Goal: Task Accomplishment & Management: Use online tool/utility

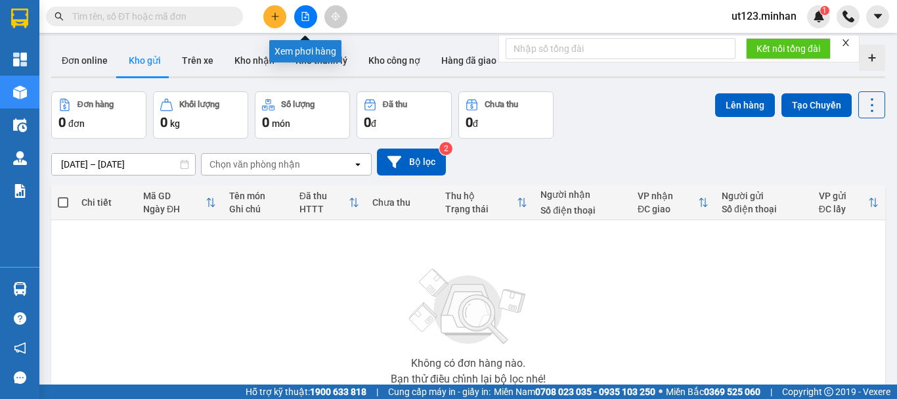
drag, startPoint x: 302, startPoint y: 12, endPoint x: 287, endPoint y: 16, distance: 15.6
click at [301, 12] on icon "file-add" at bounding box center [305, 16] width 9 height 9
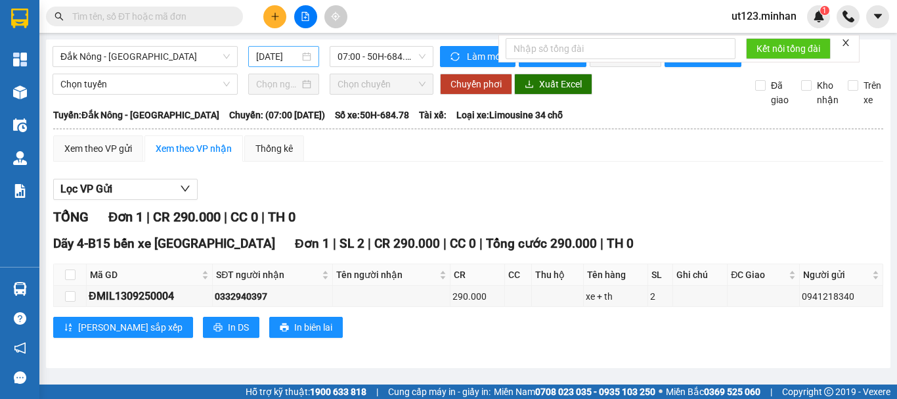
click at [259, 58] on input "[DATE]" at bounding box center [277, 56] width 43 height 14
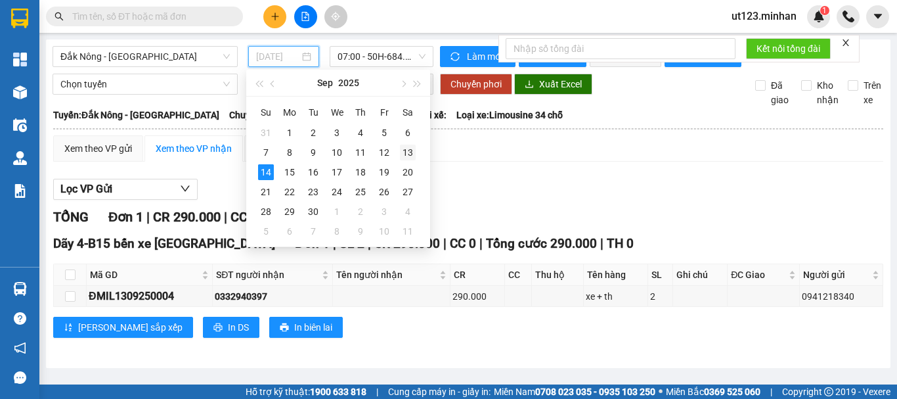
click at [401, 154] on div "13" at bounding box center [408, 152] width 16 height 16
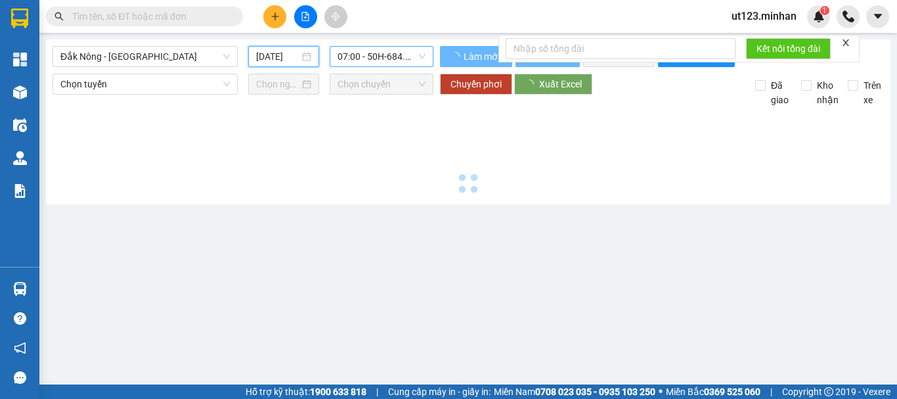
type input "[DATE]"
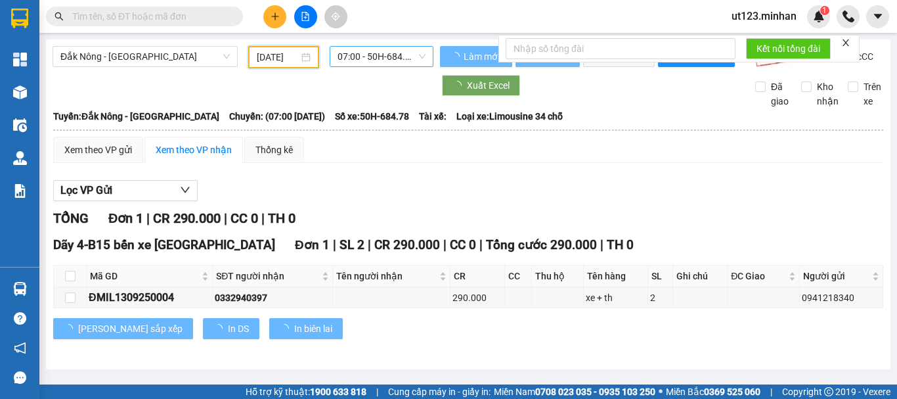
drag, startPoint x: 379, startPoint y: 56, endPoint x: 379, endPoint y: 64, distance: 8.5
click at [379, 58] on span "07:00 - 50H-684.78" at bounding box center [381, 57] width 88 height 20
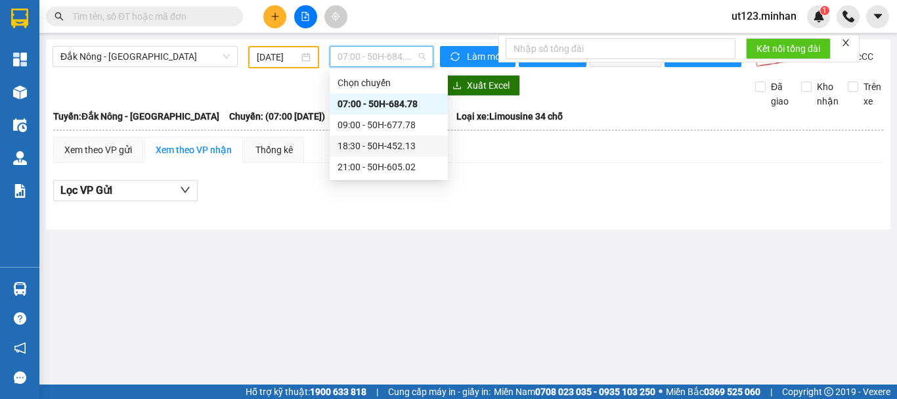
click at [391, 141] on div "18:30 - 50H-452.13" at bounding box center [388, 146] width 102 height 14
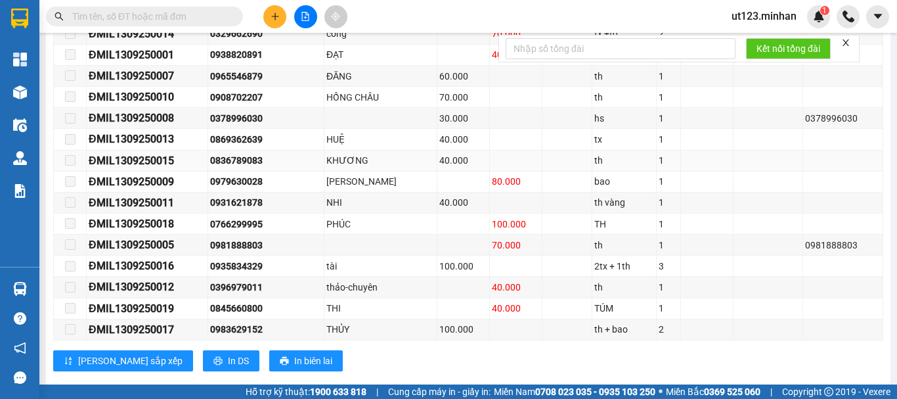
scroll to position [460, 0]
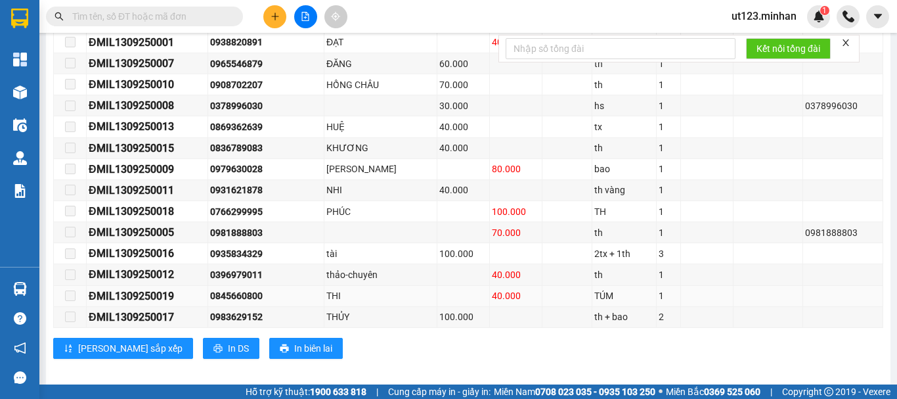
click at [248, 303] on div "0845660800" at bounding box center [266, 295] width 112 height 14
copy div "0845660800"
